Goal: Navigation & Orientation: Find specific page/section

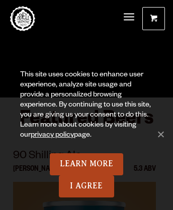
click at [153, 19] on span at bounding box center [153, 21] width 7 height 8
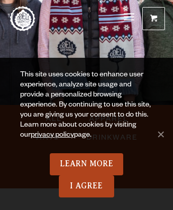
click at [23, 19] on link "Odell Home" at bounding box center [22, 18] width 25 height 25
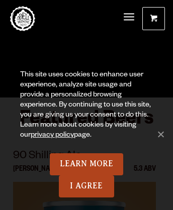
scroll to position [4011, 0]
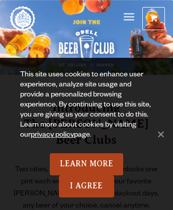
click at [129, 16] on span "Menu" at bounding box center [129, 17] width 11 height 3
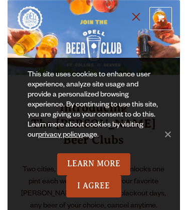
scroll to position [7, 0]
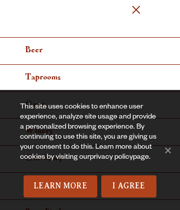
click at [113, 158] on link "privacy policy" at bounding box center [111, 158] width 43 height 8
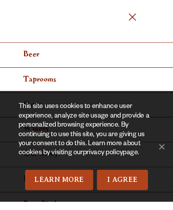
scroll to position [6, 0]
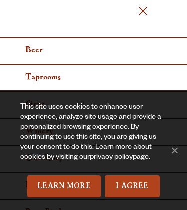
click at [113, 158] on link "privacy policy" at bounding box center [111, 158] width 43 height 8
click at [143, 12] on span "Menu" at bounding box center [143, 11] width 8 height 8
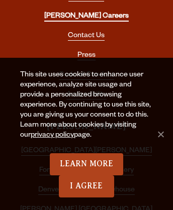
click at [86, 13] on link "[PERSON_NAME] Careers" at bounding box center [86, 17] width 84 height 9
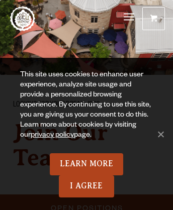
scroll to position [3212, 0]
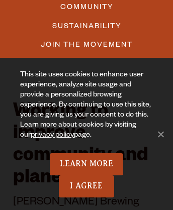
scroll to position [261, 0]
